Goal: Transaction & Acquisition: Download file/media

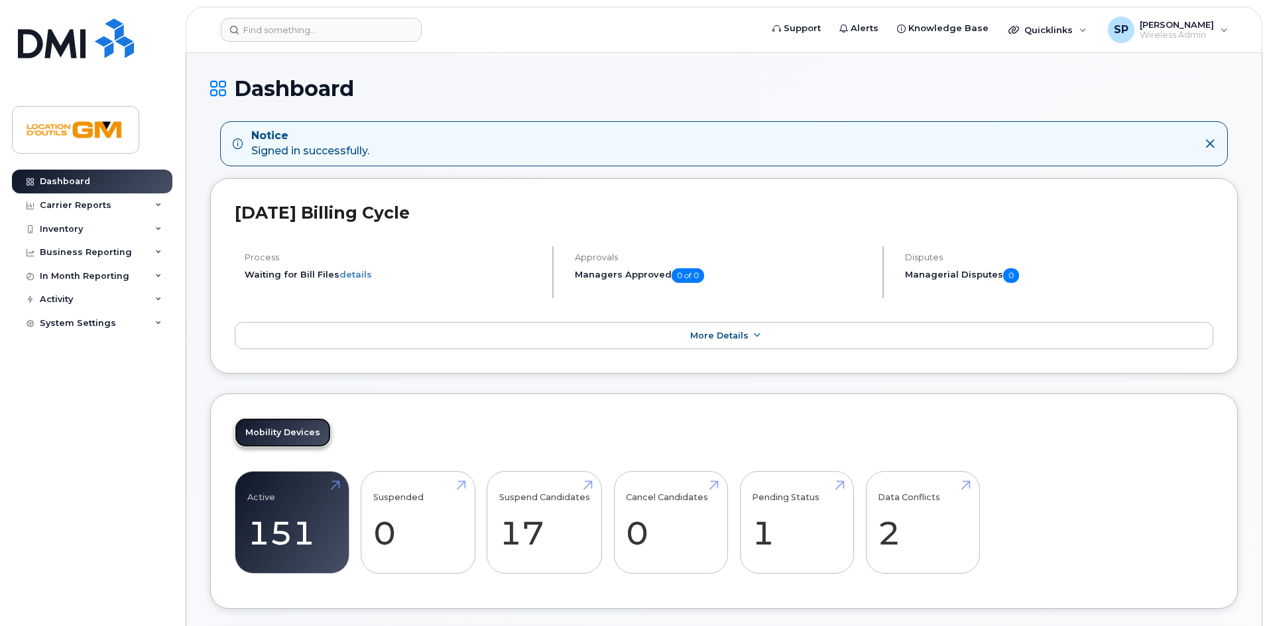
click at [288, 431] on link "Mobility Devices" at bounding box center [283, 432] width 96 height 29
drag, startPoint x: 283, startPoint y: 509, endPoint x: 281, endPoint y: 493, distance: 16.0
click at [283, 509] on link "Active 151" at bounding box center [291, 522] width 89 height 87
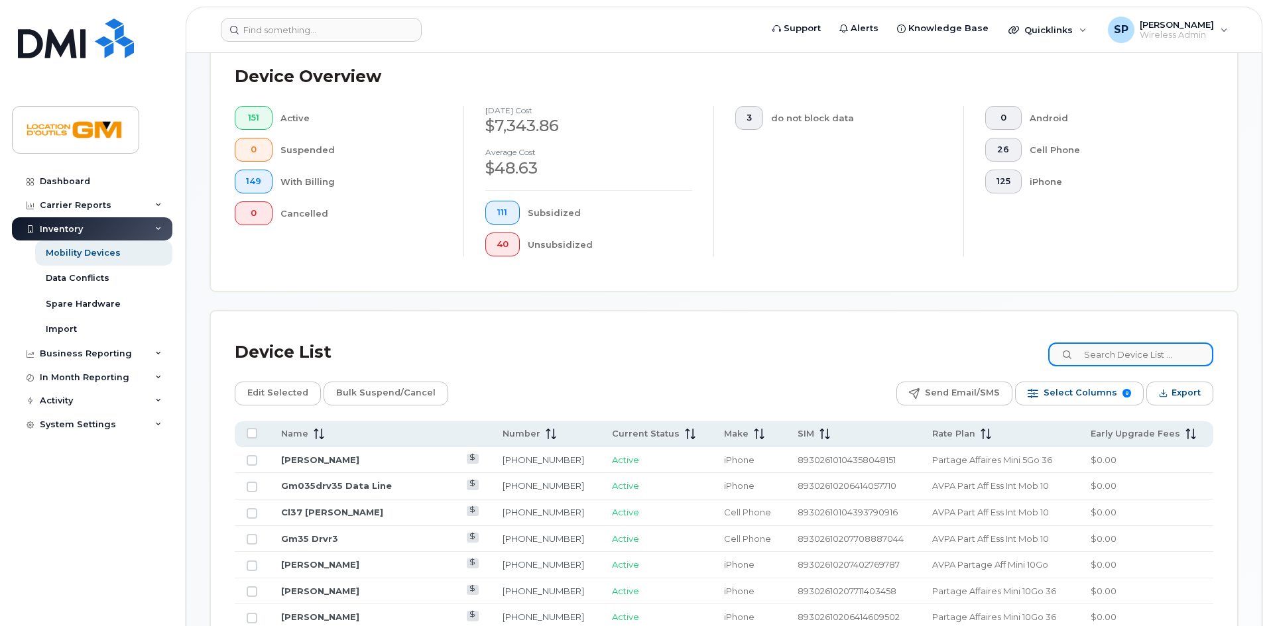
scroll to position [319, 0]
click at [1138, 347] on input at bounding box center [1130, 354] width 165 height 24
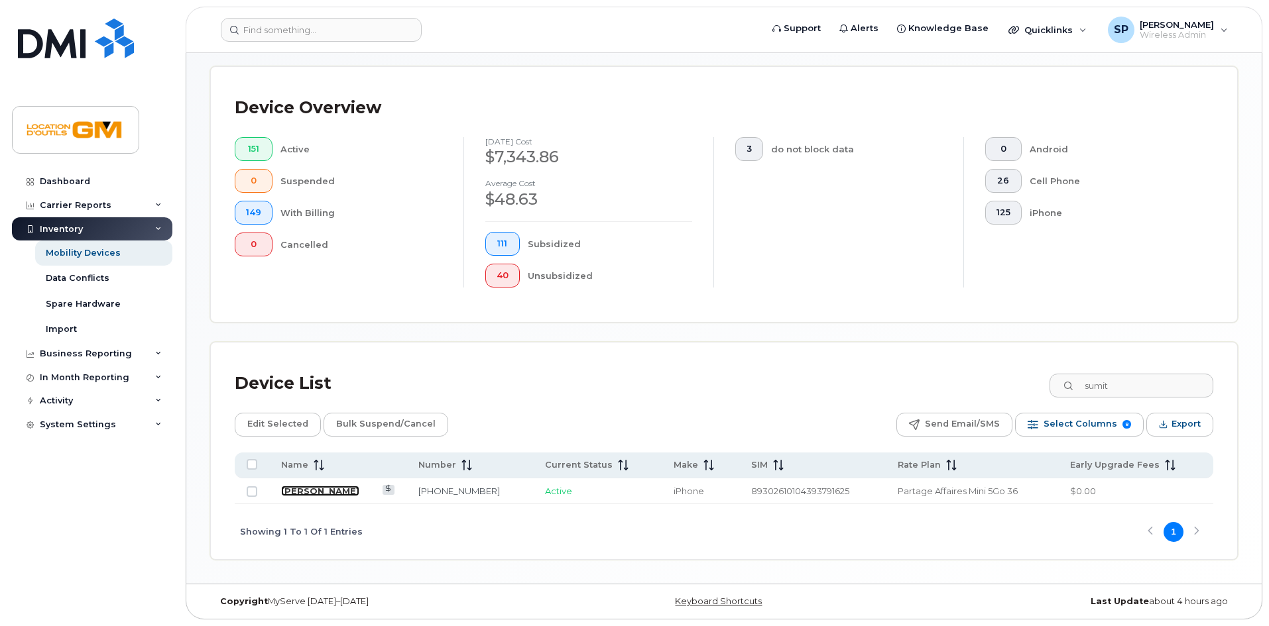
click at [307, 490] on link "[PERSON_NAME]" at bounding box center [320, 491] width 78 height 11
click at [1135, 380] on input "sumit" at bounding box center [1130, 386] width 165 height 24
drag, startPoint x: 1133, startPoint y: 382, endPoint x: 941, endPoint y: 382, distance: 191.6
click at [942, 382] on div "Device List sumit" at bounding box center [724, 384] width 978 height 34
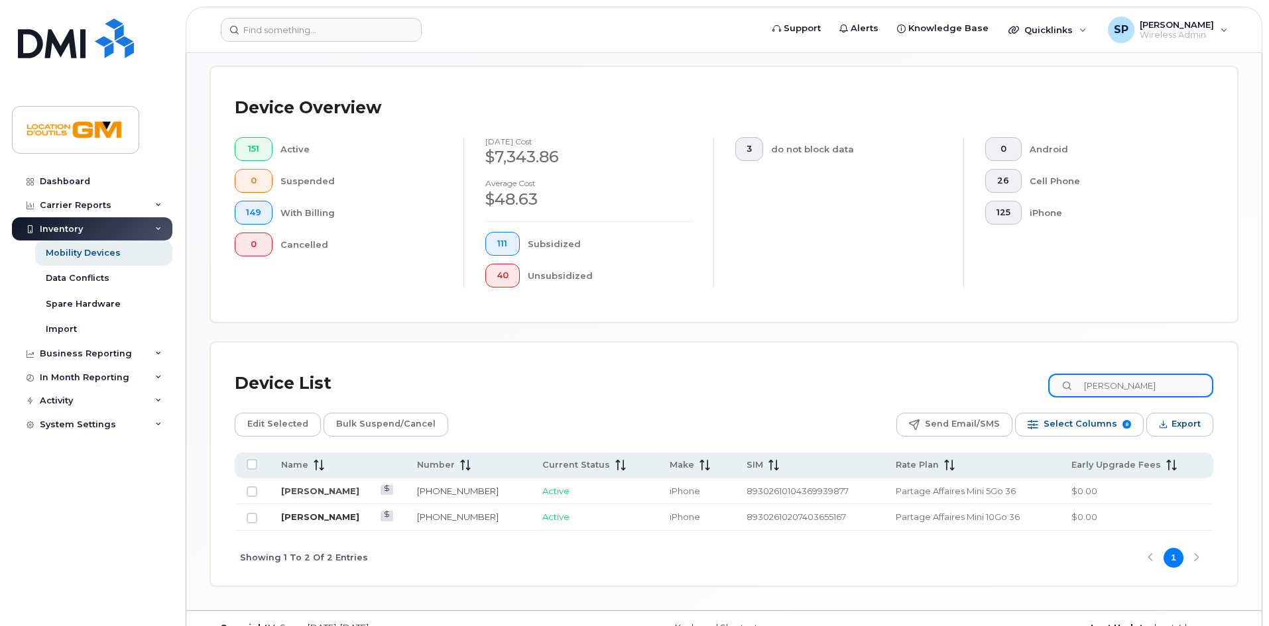
type input "nick"
click at [325, 518] on link "[PERSON_NAME]" at bounding box center [320, 517] width 78 height 11
click at [312, 514] on link "[PERSON_NAME]" at bounding box center [320, 517] width 78 height 11
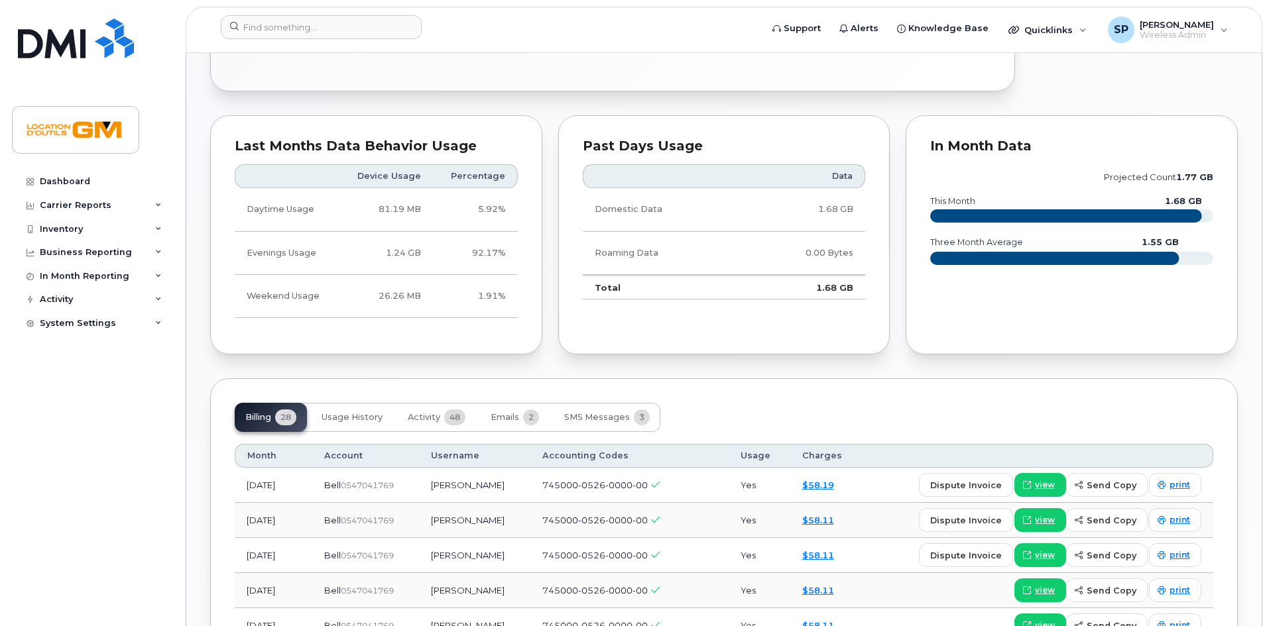
scroll to position [795, 0]
click at [368, 420] on span "Usage History" at bounding box center [351, 417] width 61 height 11
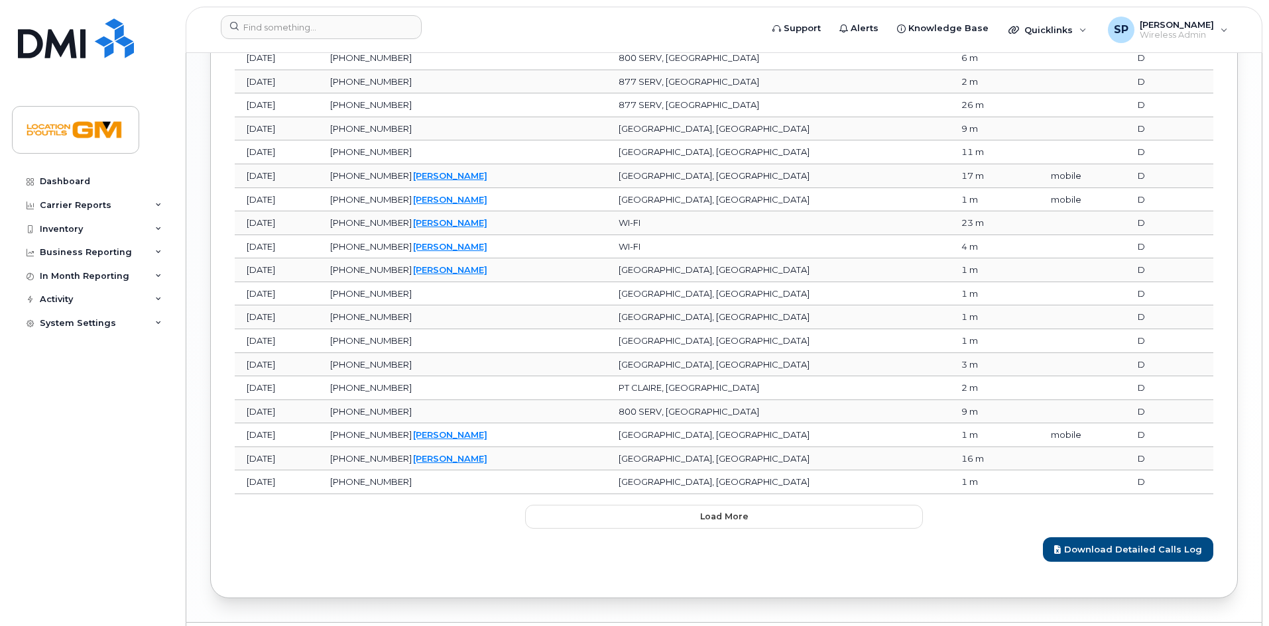
scroll to position [1697, 0]
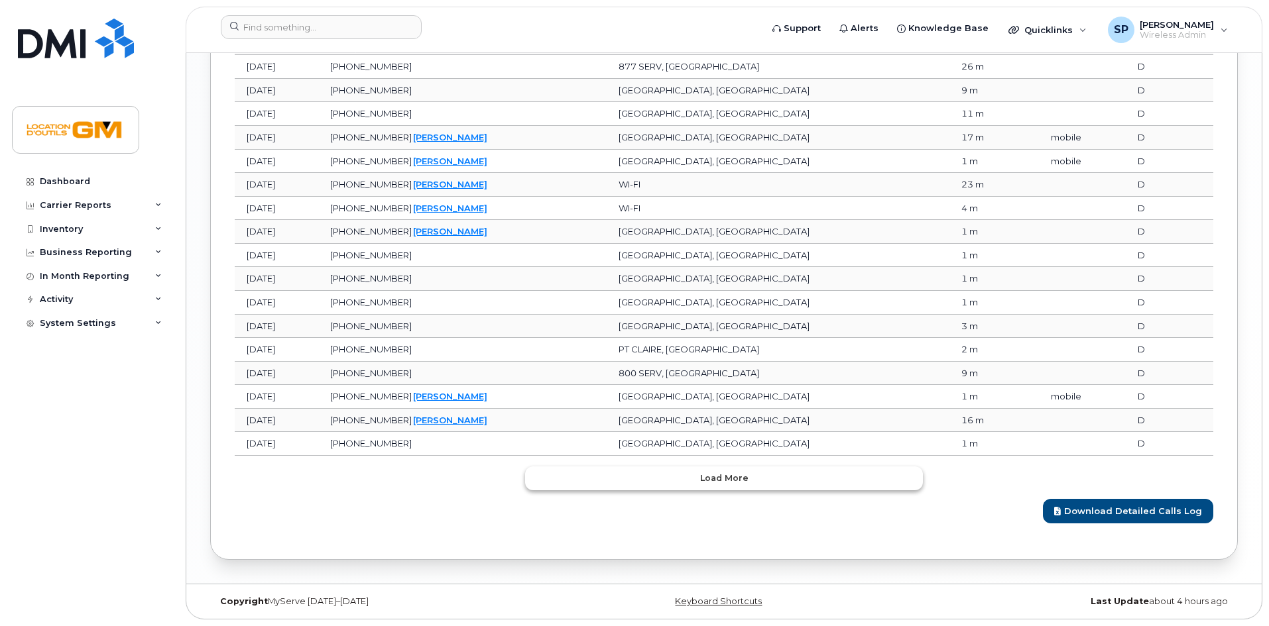
click at [673, 473] on button "Load more" at bounding box center [724, 479] width 398 height 24
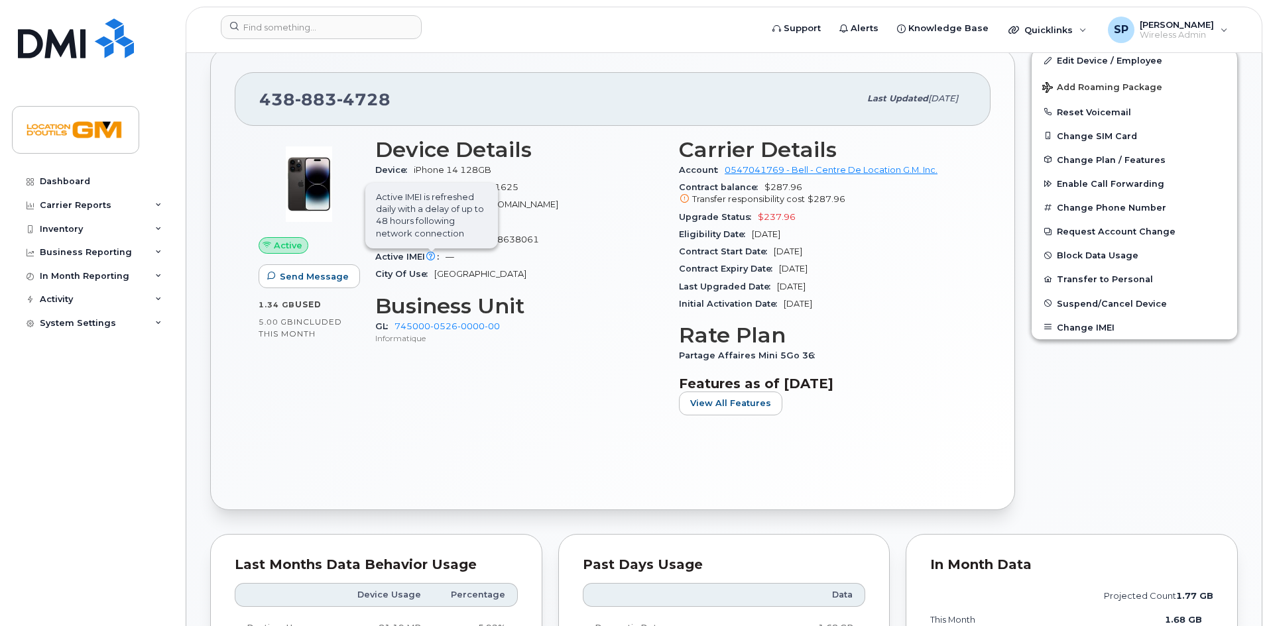
scroll to position [373, 0]
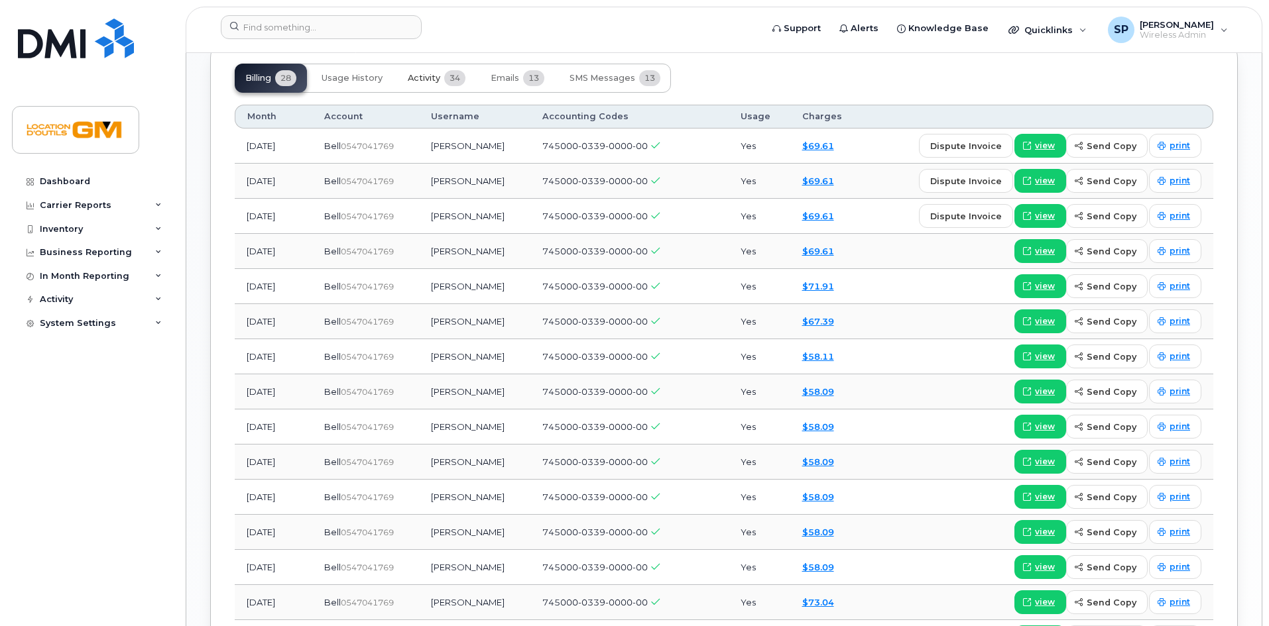
click at [437, 78] on span "Activity" at bounding box center [424, 78] width 32 height 11
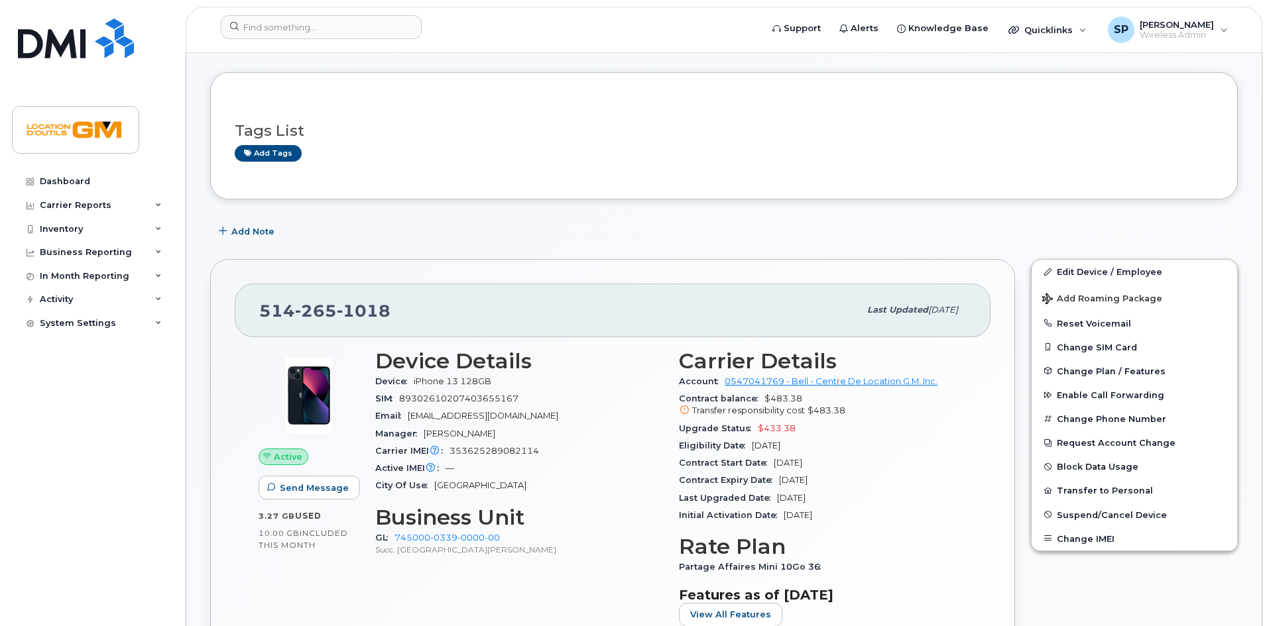
scroll to position [51, 0]
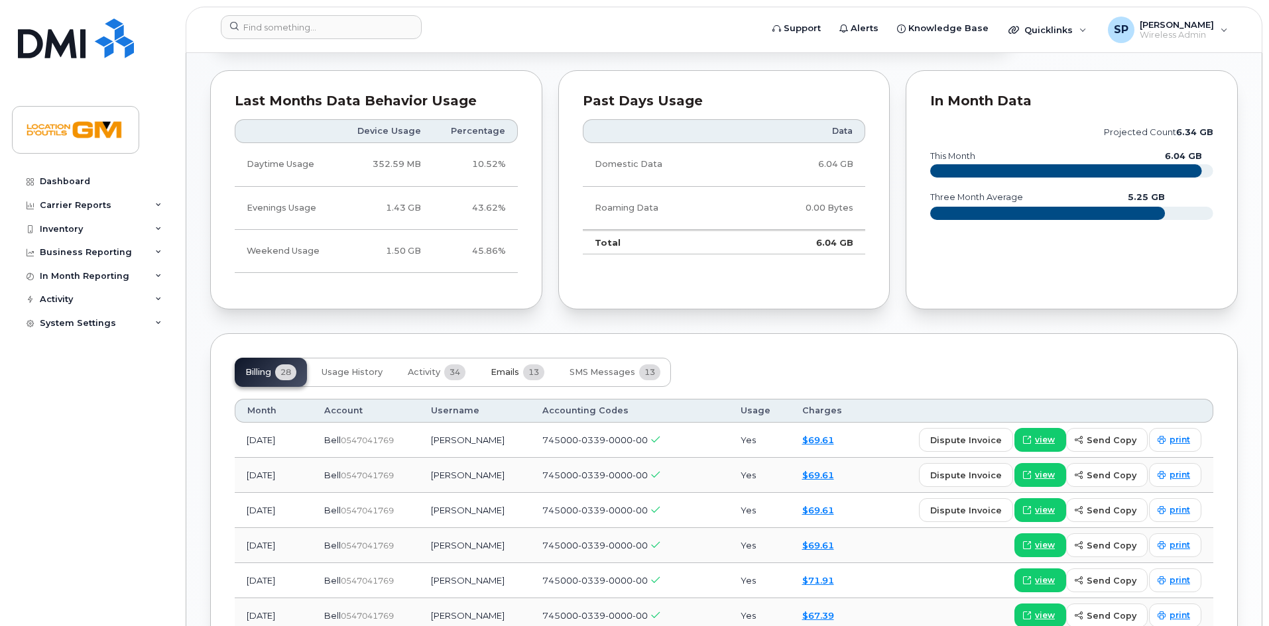
scroll to position [728, 0]
click at [428, 367] on span "Activity" at bounding box center [424, 372] width 32 height 11
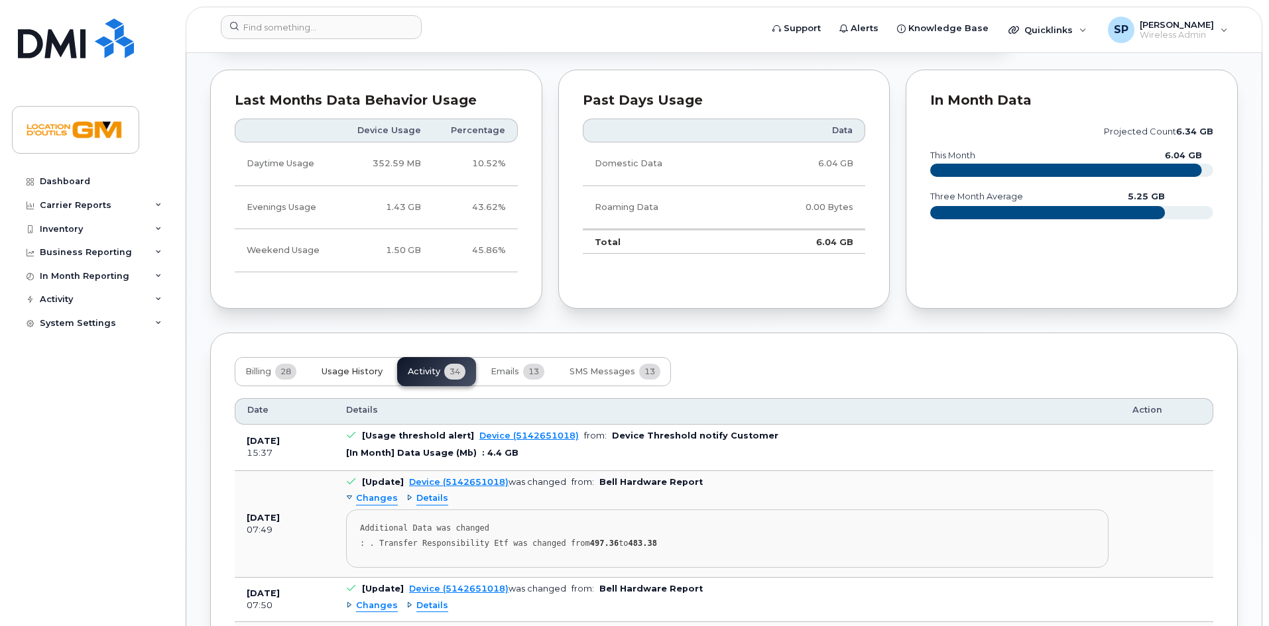
click at [359, 366] on button "Usage History" at bounding box center [352, 371] width 82 height 29
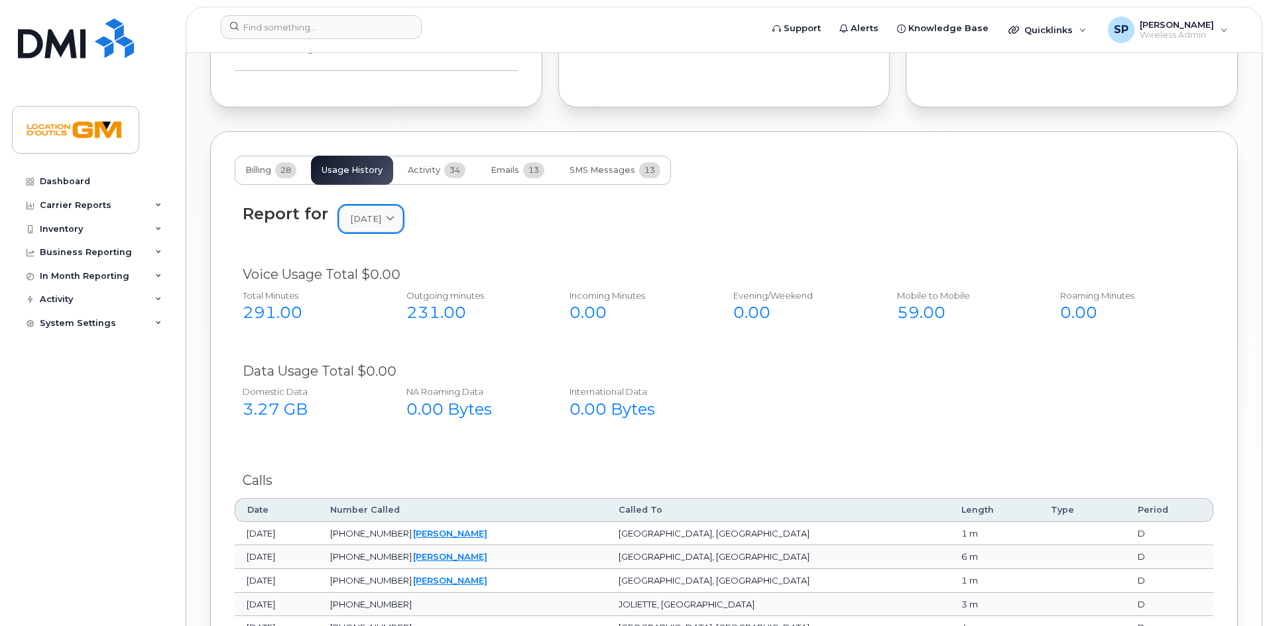
scroll to position [928, 0]
click at [369, 227] on span "[DATE]" at bounding box center [365, 220] width 31 height 13
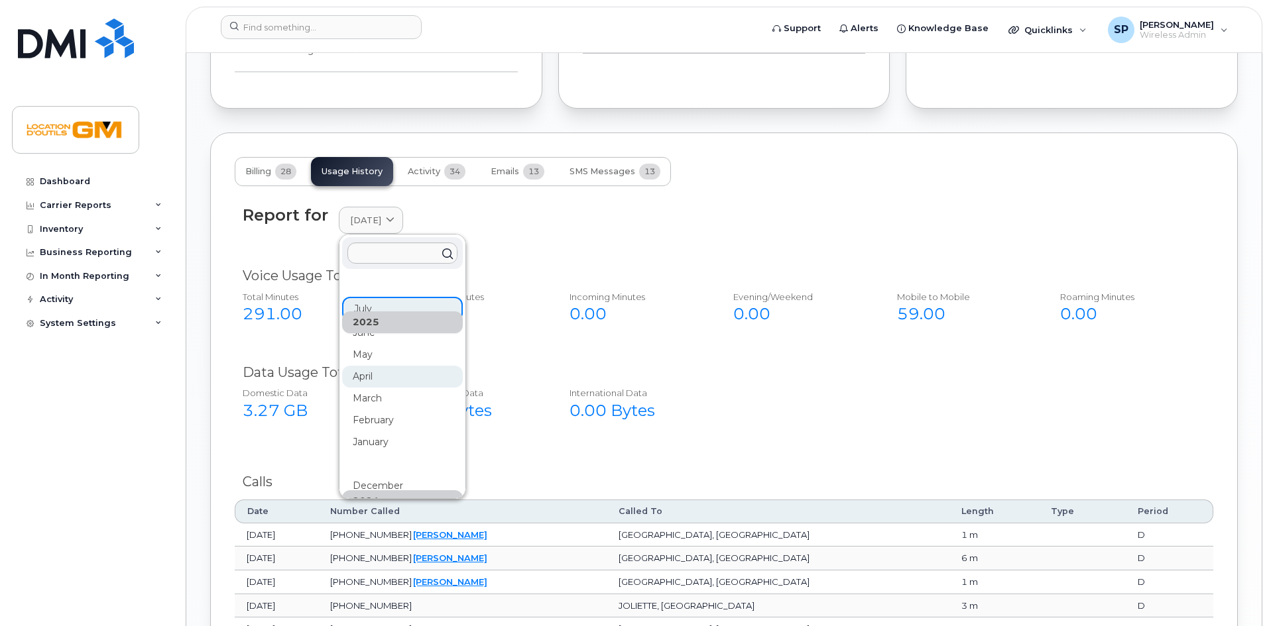
click at [381, 370] on div "April" at bounding box center [402, 377] width 121 height 22
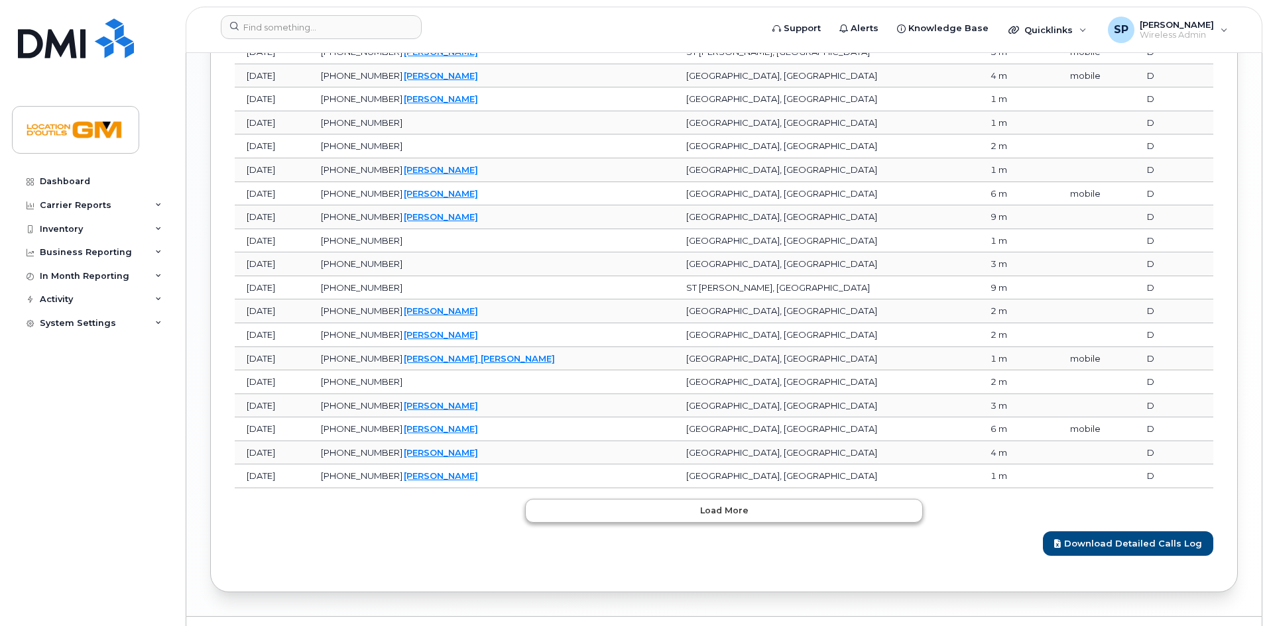
scroll to position [1585, 0]
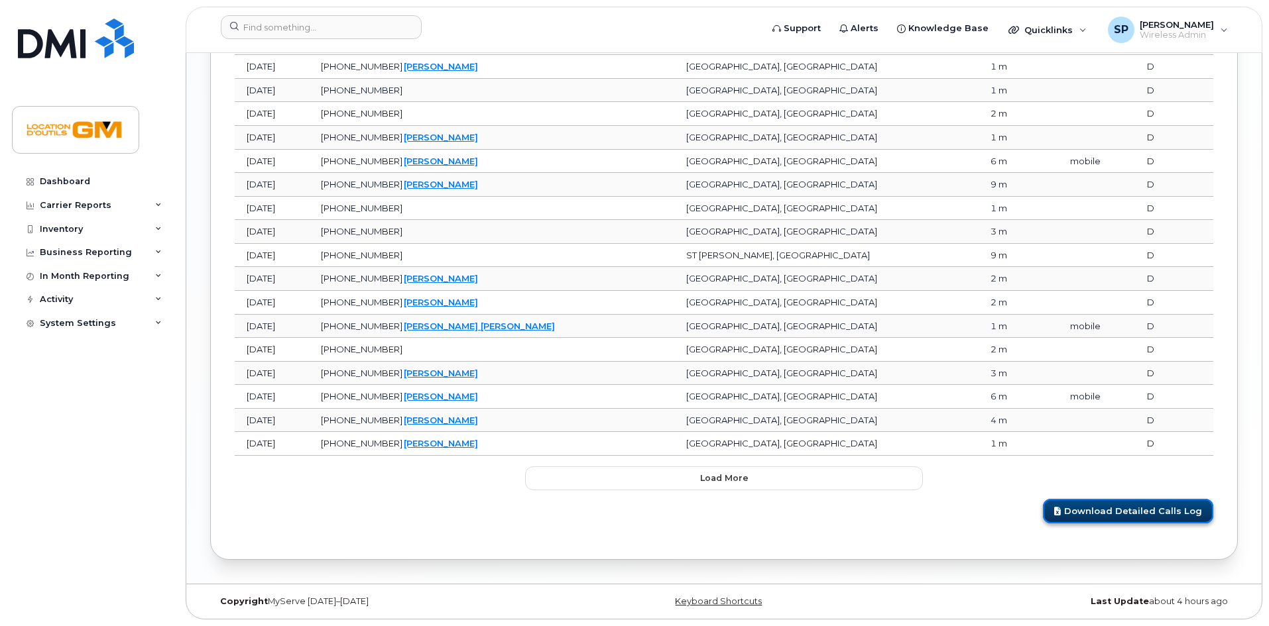
click at [1165, 521] on link "Download Detailed Calls Log" at bounding box center [1128, 511] width 170 height 25
click at [1078, 509] on link "Download Detailed Calls Log" at bounding box center [1128, 511] width 170 height 25
click at [585, 484] on button "Load more" at bounding box center [724, 479] width 398 height 24
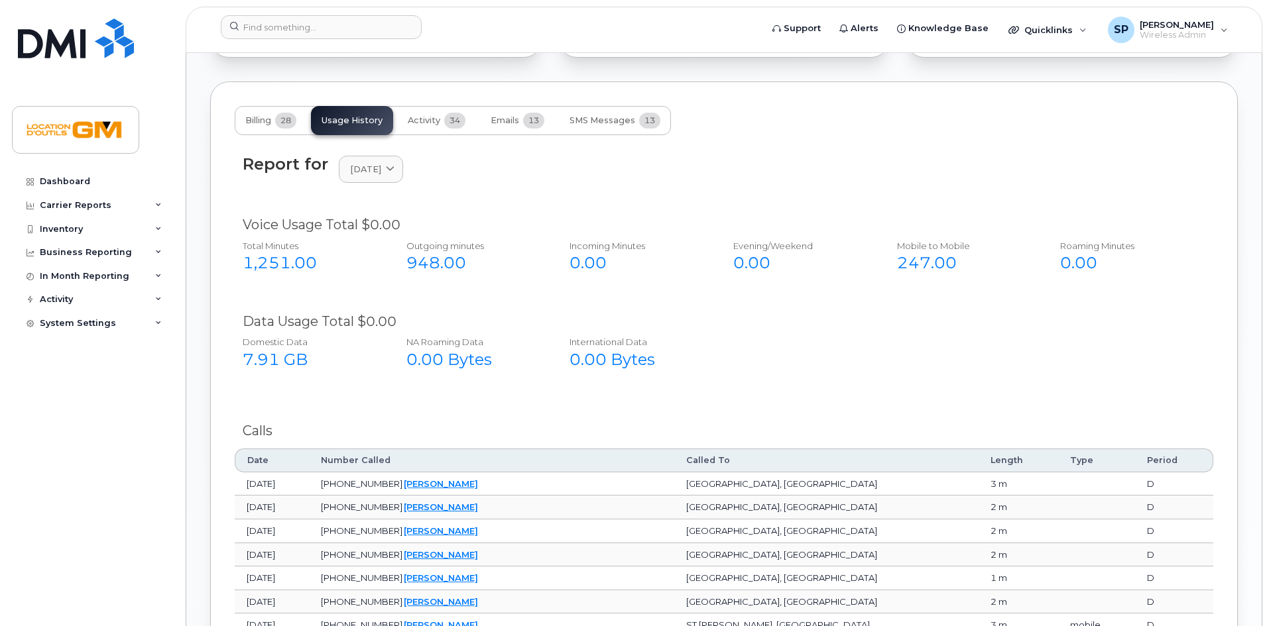
scroll to position [980, 0]
click at [369, 168] on span "[DATE]" at bounding box center [365, 168] width 31 height 13
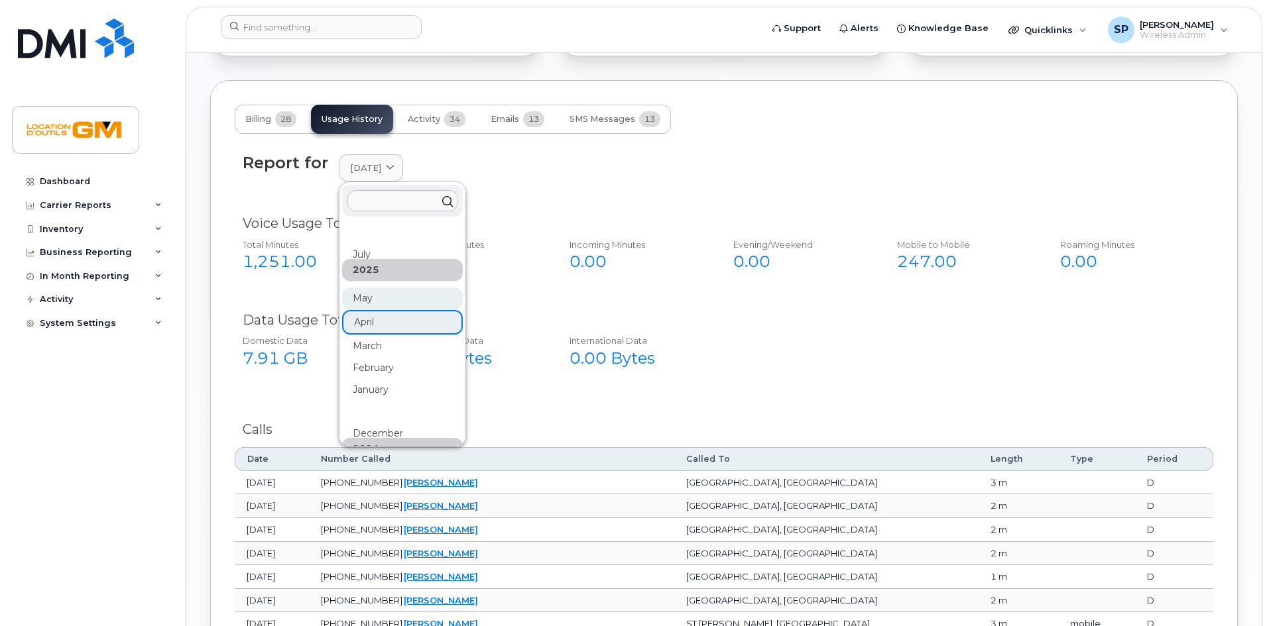
click at [389, 300] on div "May" at bounding box center [402, 299] width 121 height 22
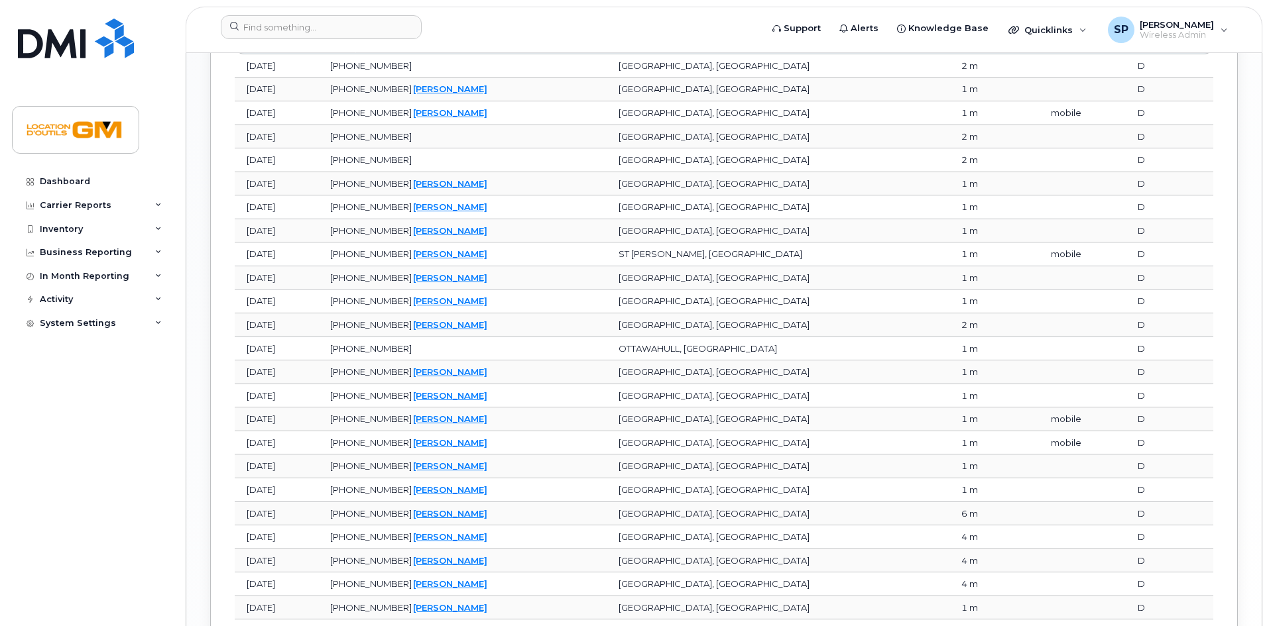
scroll to position [1585, 0]
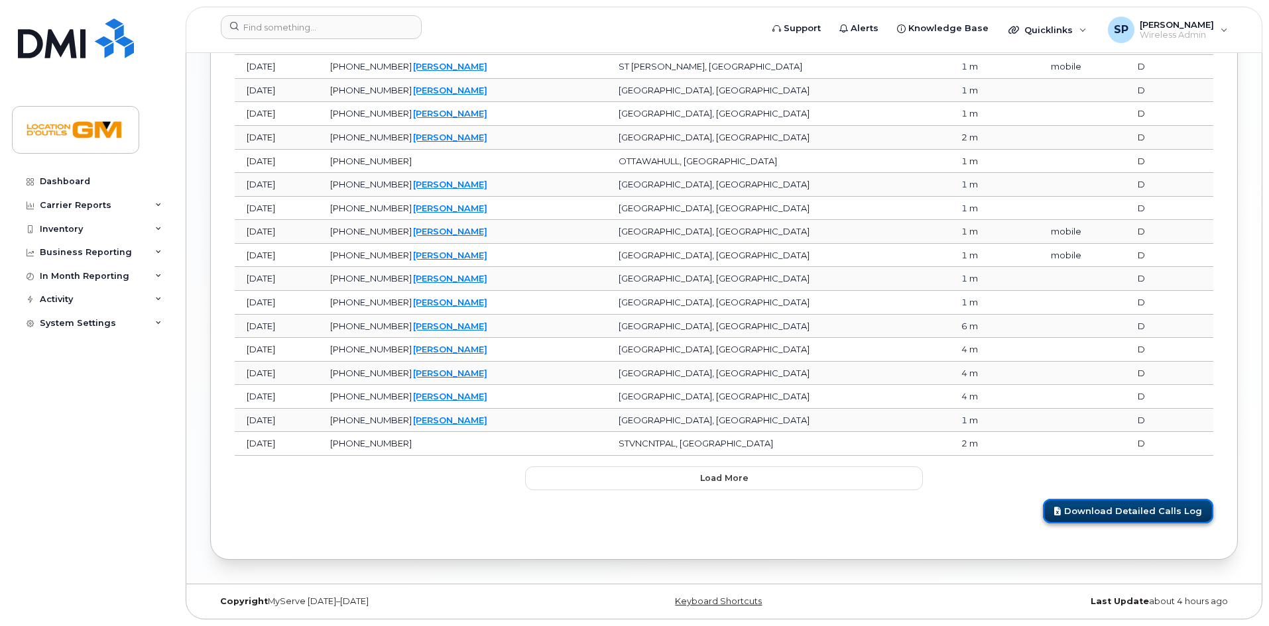
click at [1061, 508] on icon at bounding box center [1057, 511] width 7 height 9
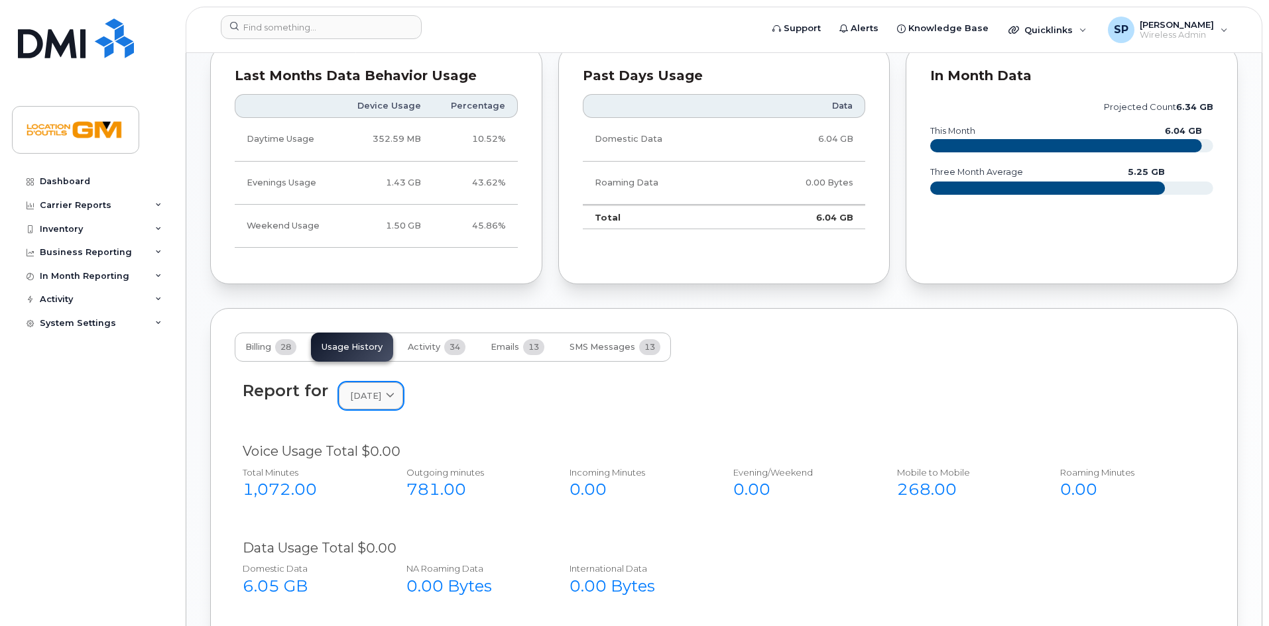
scroll to position [753, 0]
click at [362, 401] on span "[DATE]" at bounding box center [365, 395] width 31 height 13
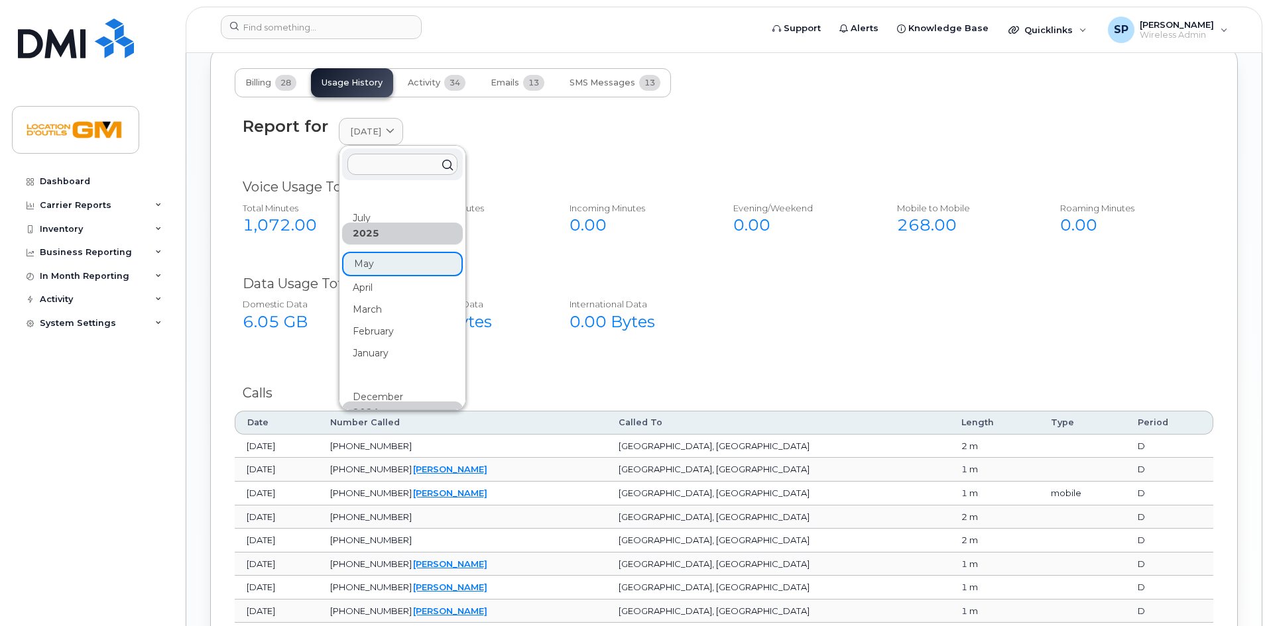
scroll to position [1016, 0]
click at [376, 231] on div "2025" at bounding box center [402, 234] width 121 height 22
click at [373, 262] on div "[DATE] June May April March February January [DATE] November October September …" at bounding box center [402, 527] width 121 height 682
click at [379, 297] on div "April" at bounding box center [402, 289] width 121 height 22
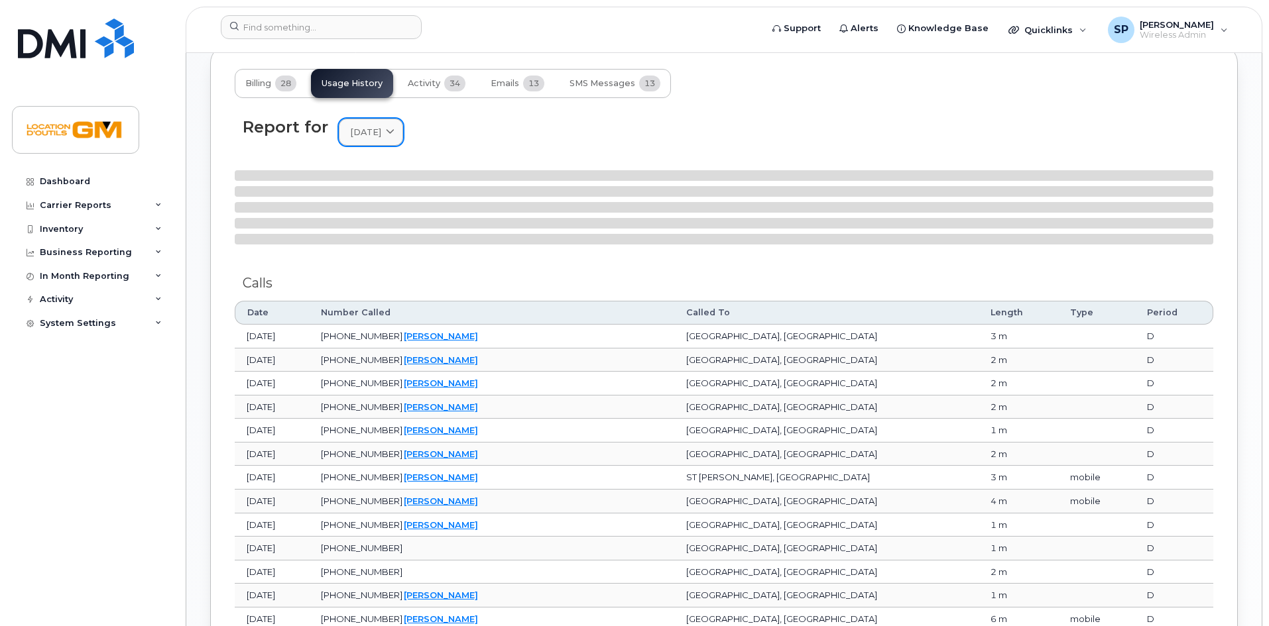
click at [394, 128] on icon at bounding box center [390, 132] width 9 height 9
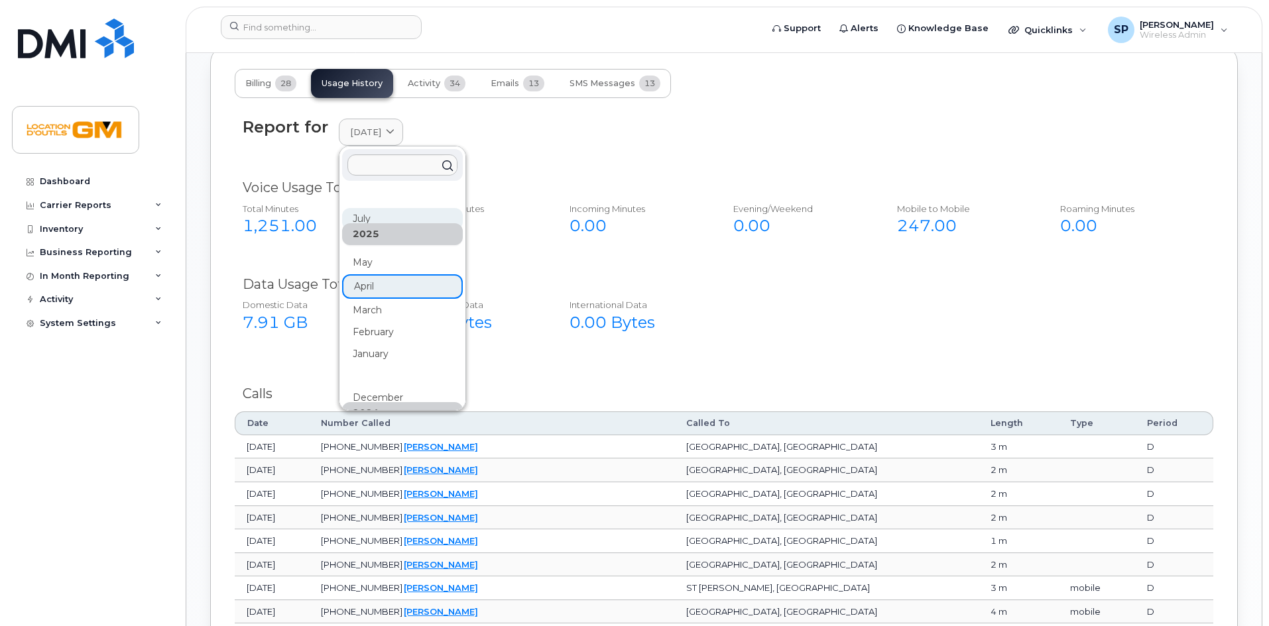
click at [373, 217] on div "July" at bounding box center [402, 219] width 121 height 22
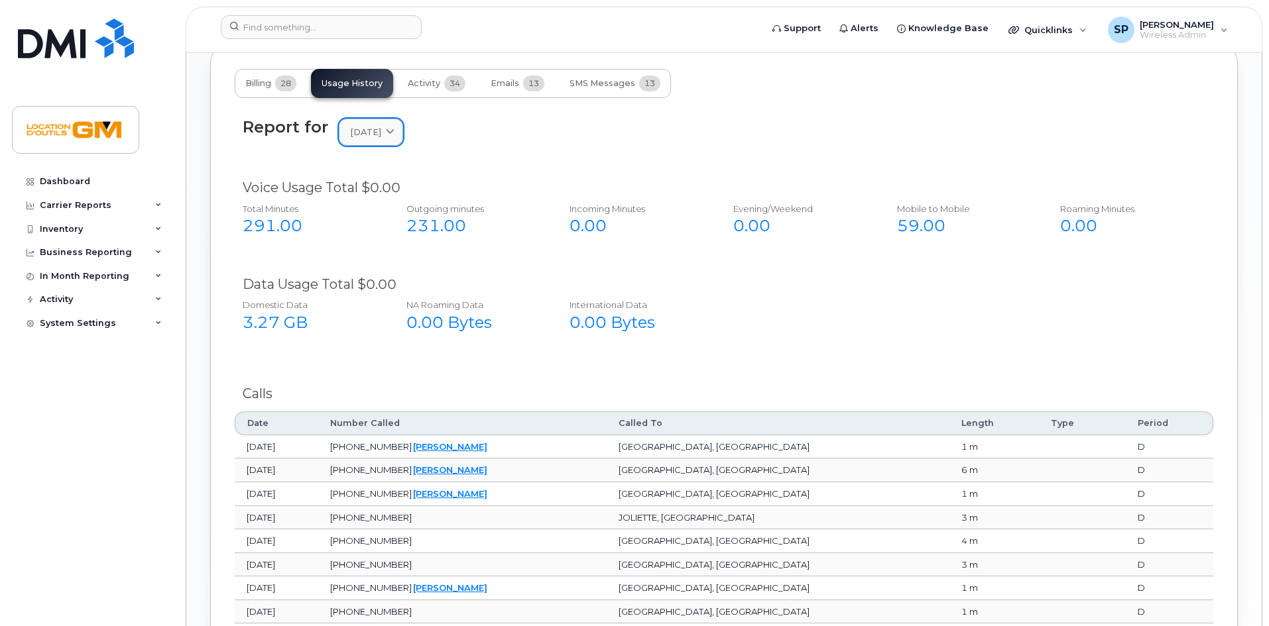
click at [381, 133] on span "[DATE]" at bounding box center [365, 132] width 31 height 13
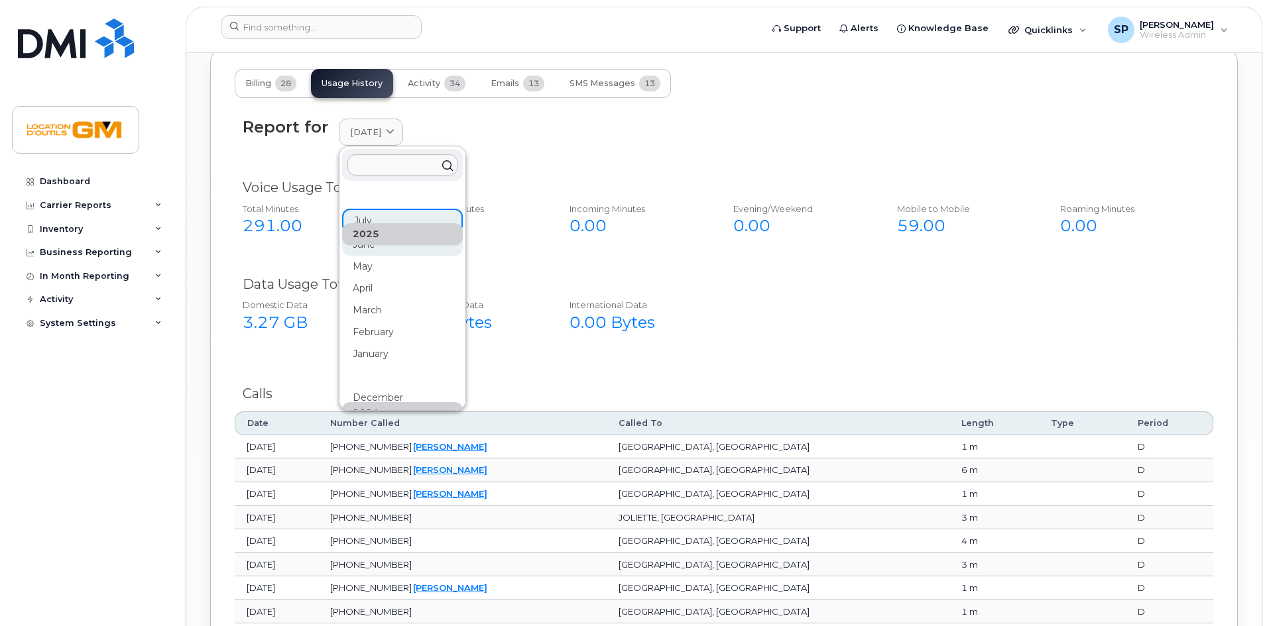
click at [378, 248] on div "June" at bounding box center [402, 245] width 121 height 22
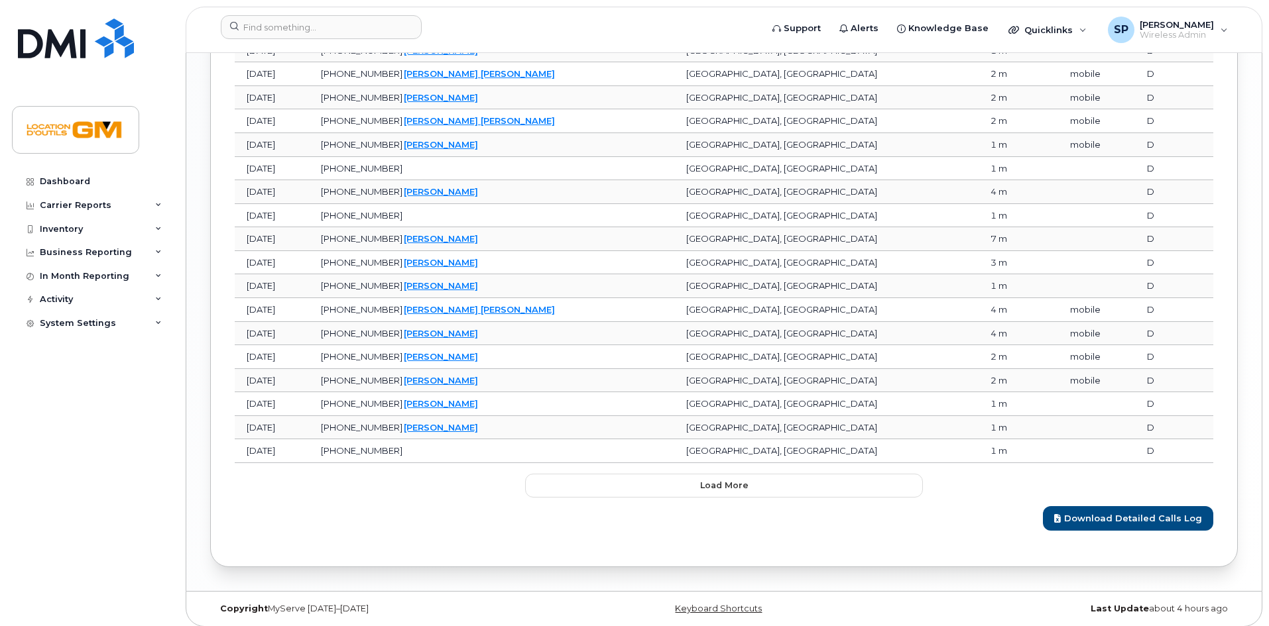
scroll to position [1585, 0]
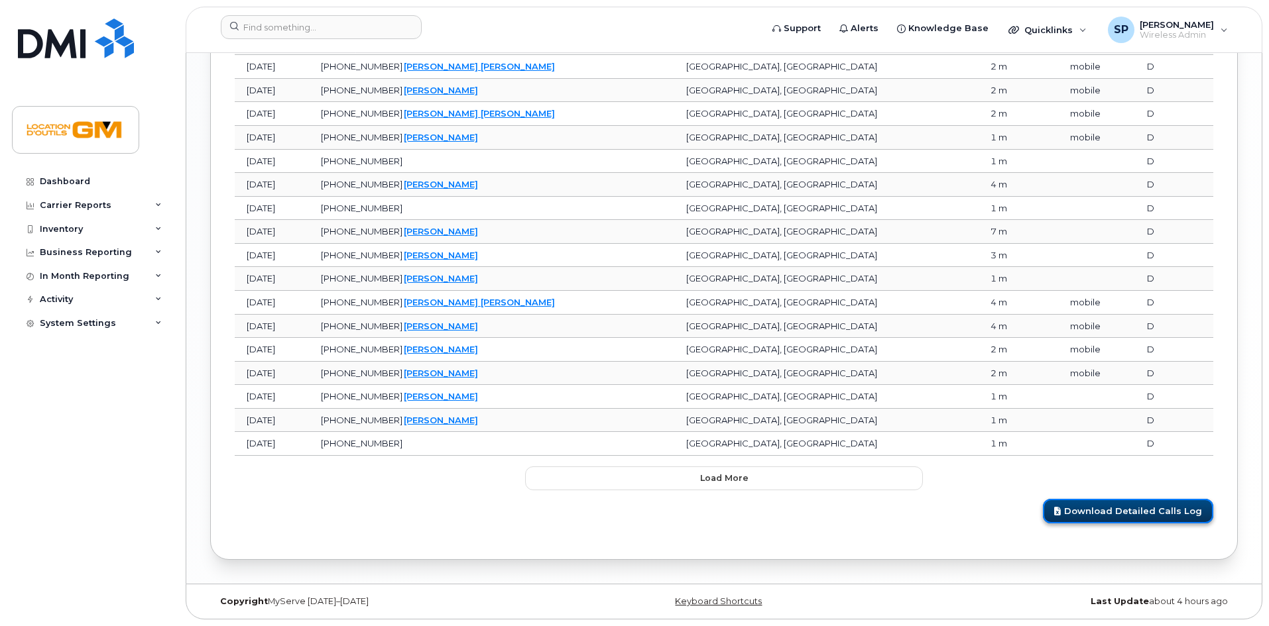
click at [1075, 514] on link "Download Detailed Calls Log" at bounding box center [1128, 511] width 170 height 25
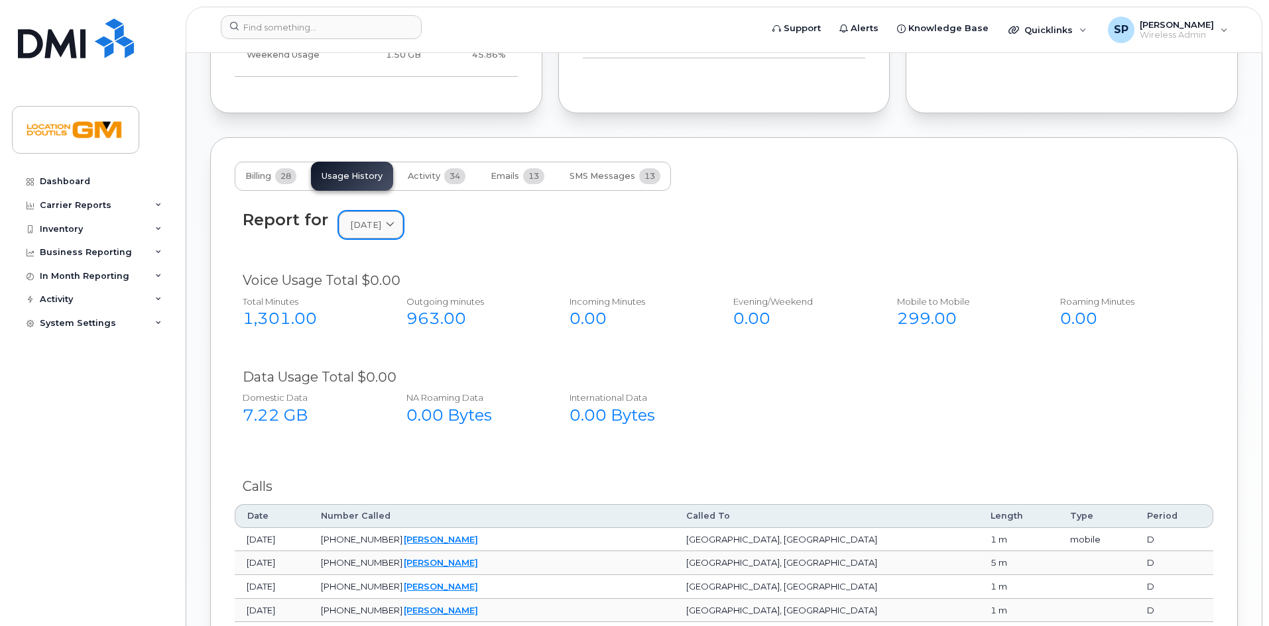
click at [350, 227] on span "[DATE]" at bounding box center [365, 225] width 31 height 13
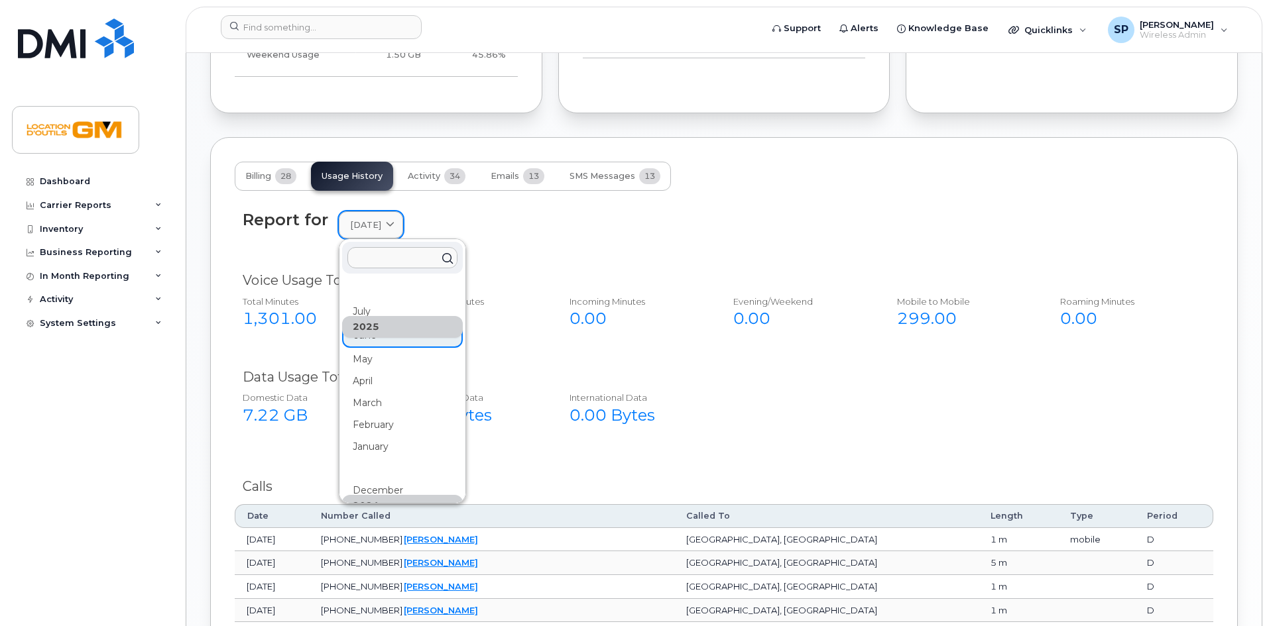
scroll to position [923, 0]
click at [366, 313] on div "July" at bounding box center [402, 313] width 121 height 22
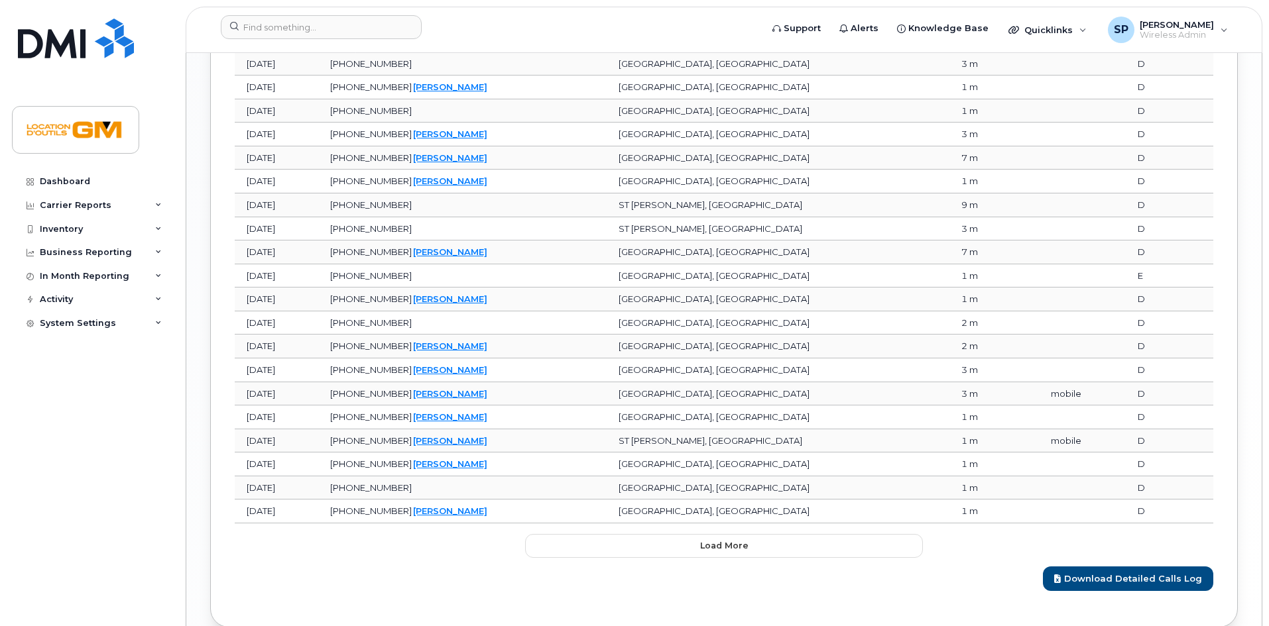
scroll to position [1519, 0]
click at [1188, 581] on link "Download Detailed Calls Log" at bounding box center [1128, 577] width 170 height 25
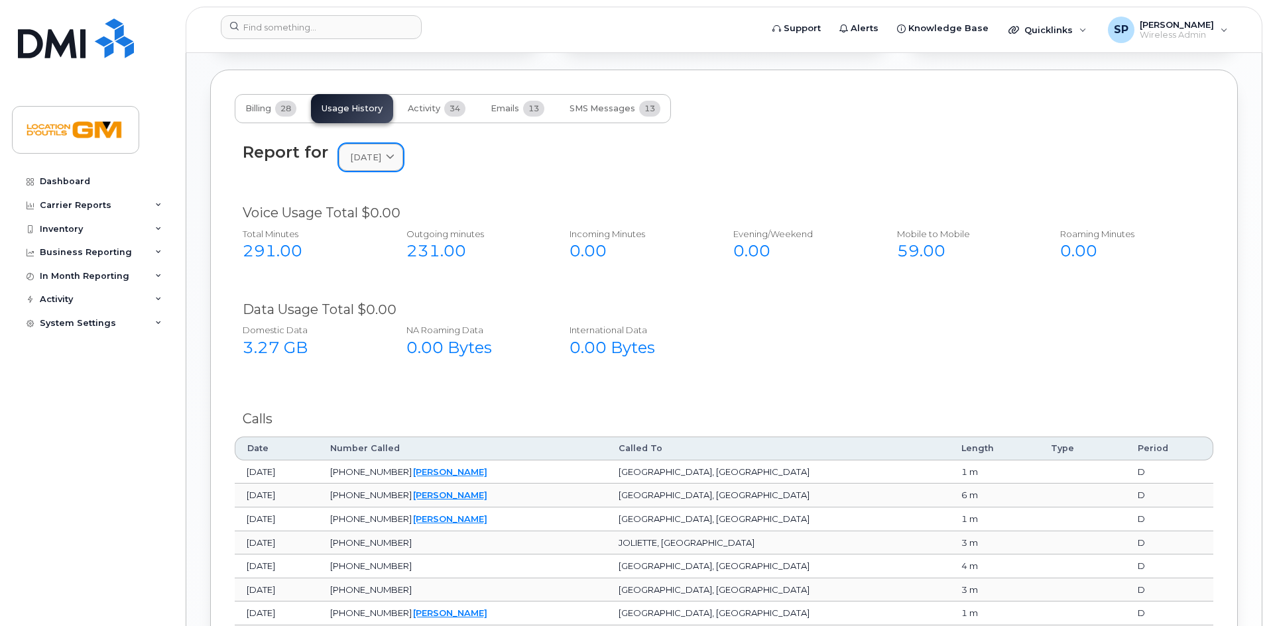
click at [403, 165] on link "[DATE]" at bounding box center [371, 157] width 64 height 27
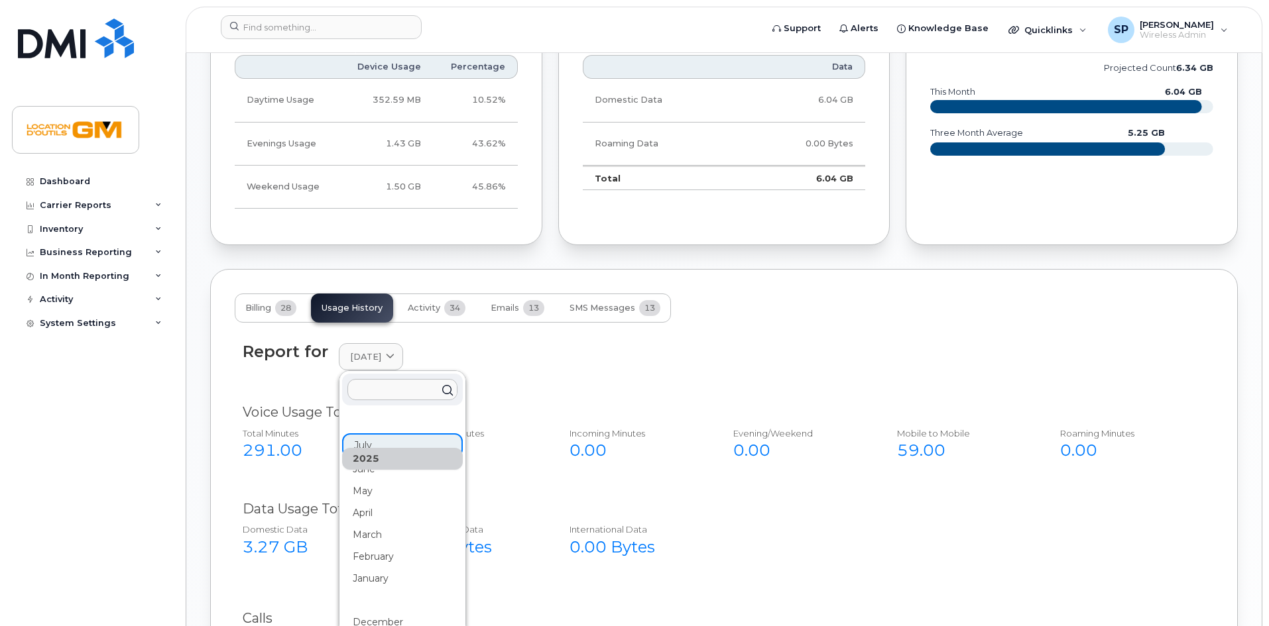
scroll to position [791, 0]
click at [639, 394] on div "Report for [DATE] [DATE] June May April March February January [DATE] November …" at bounding box center [724, 365] width 978 height 60
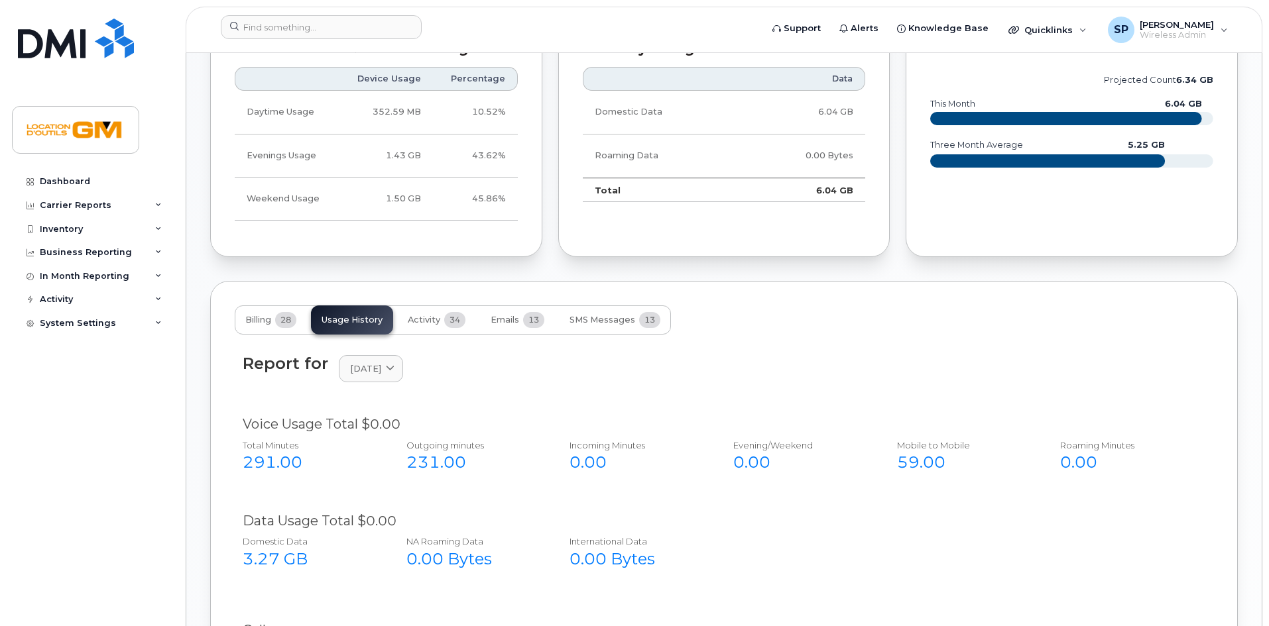
scroll to position [0, 0]
